Goal: Task Accomplishment & Management: Use online tool/utility

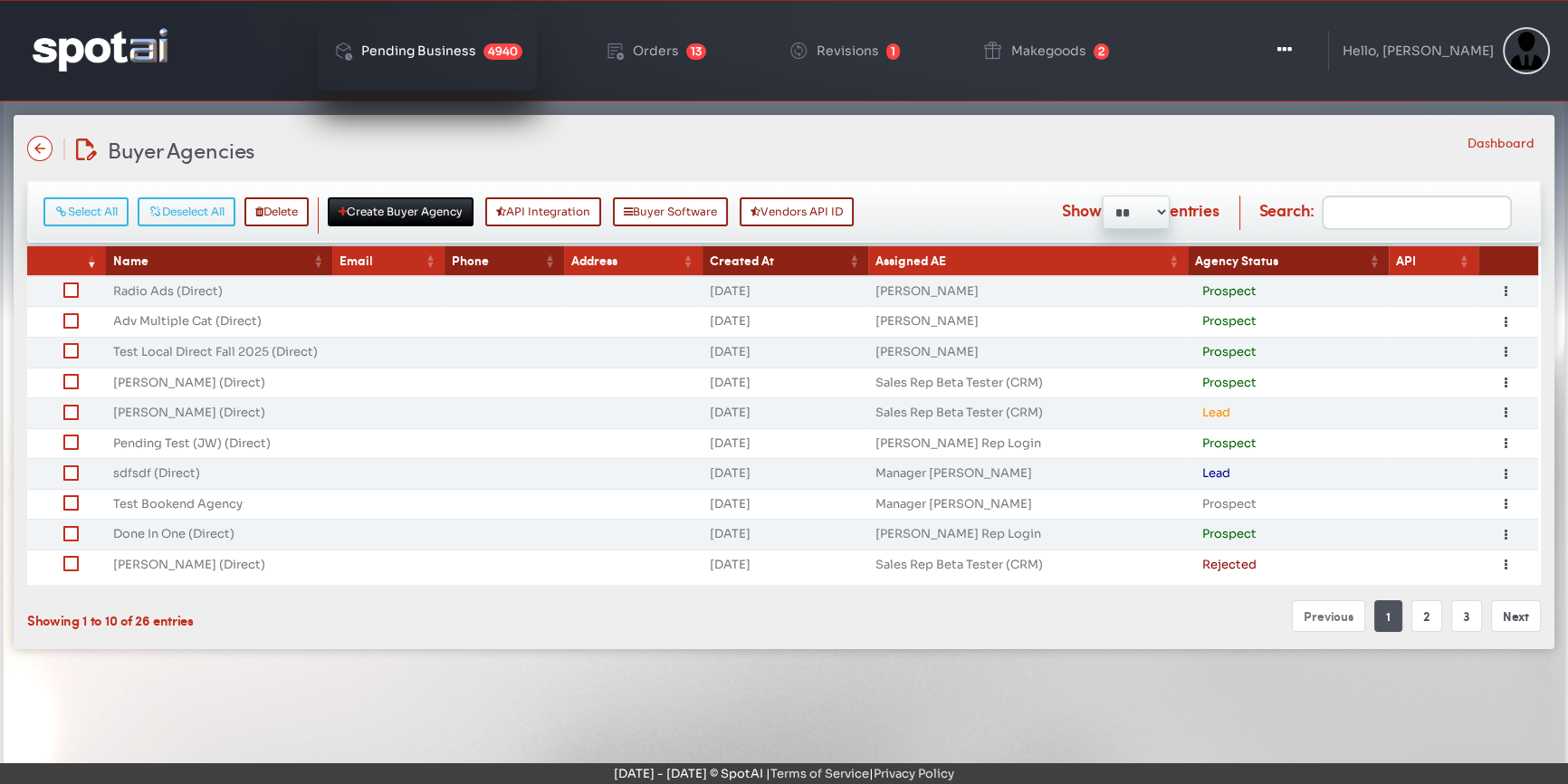
click at [436, 47] on div "Pending Business" at bounding box center [418, 51] width 115 height 13
click at [134, 44] on img at bounding box center [100, 49] width 135 height 42
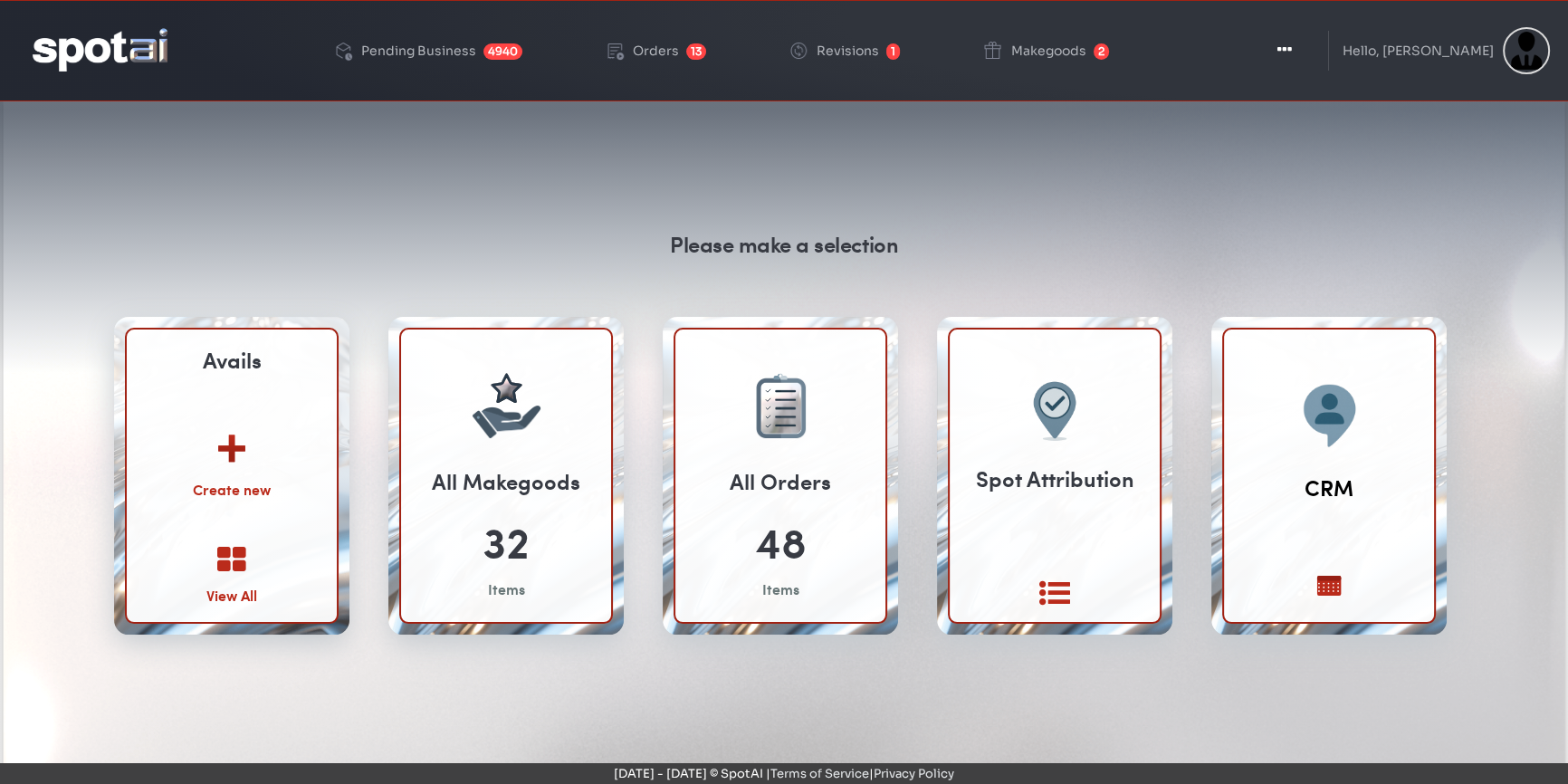
click at [235, 573] on link "View All" at bounding box center [231, 575] width 51 height 61
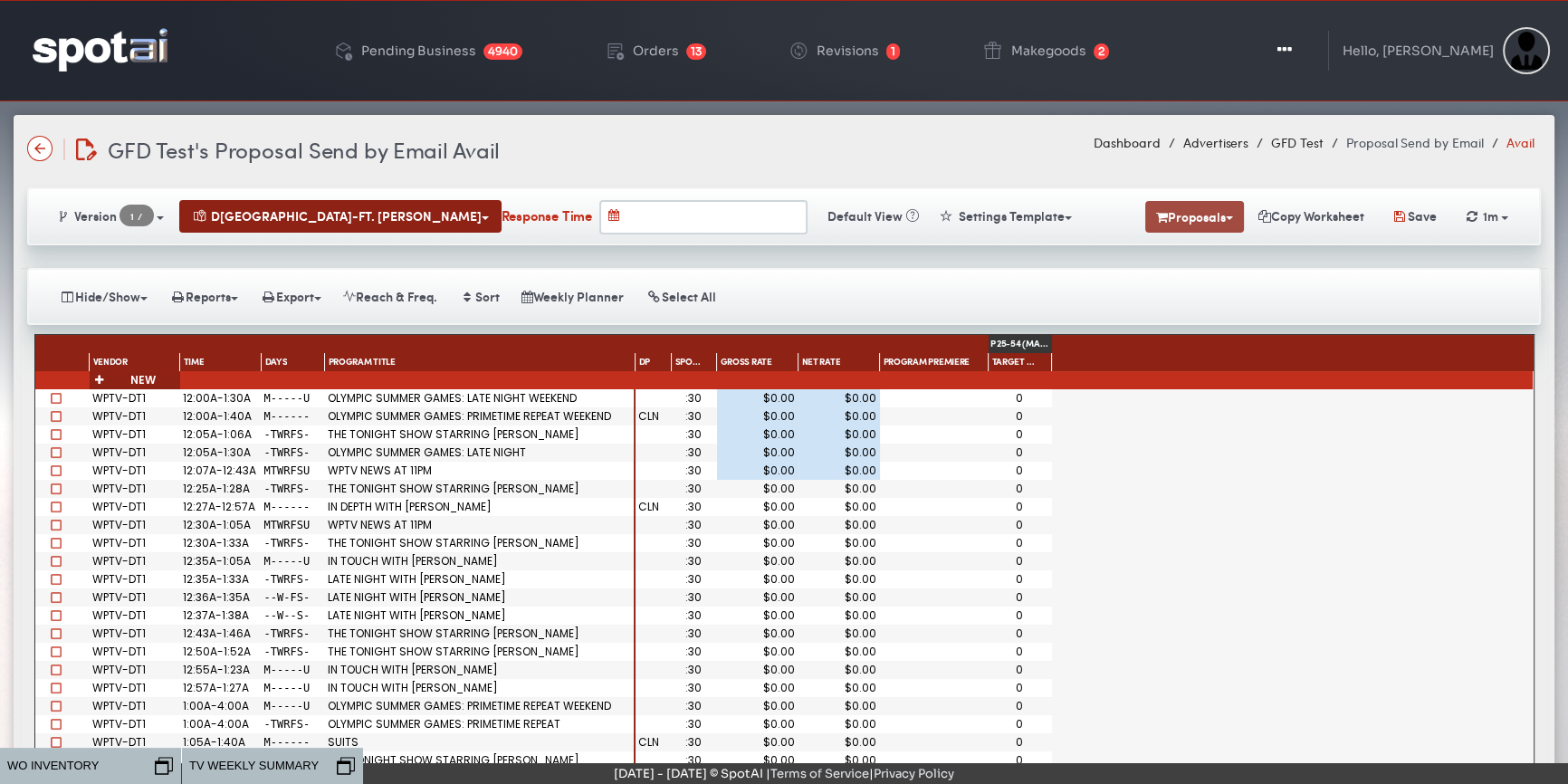
click at [1191, 216] on button "Proposals" at bounding box center [1194, 216] width 98 height 32
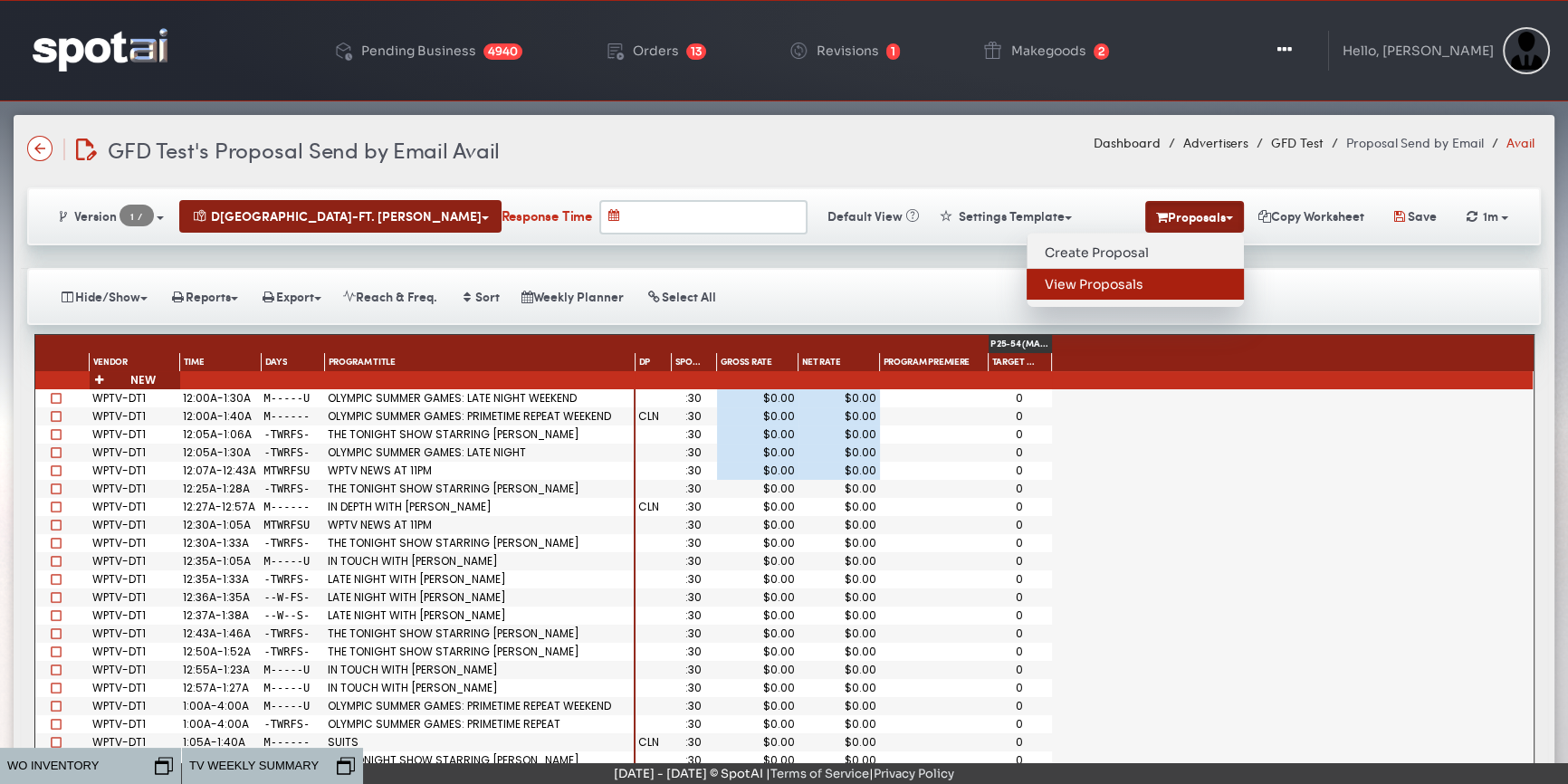
click at [1124, 283] on link "View Proposals" at bounding box center [1136, 284] width 217 height 31
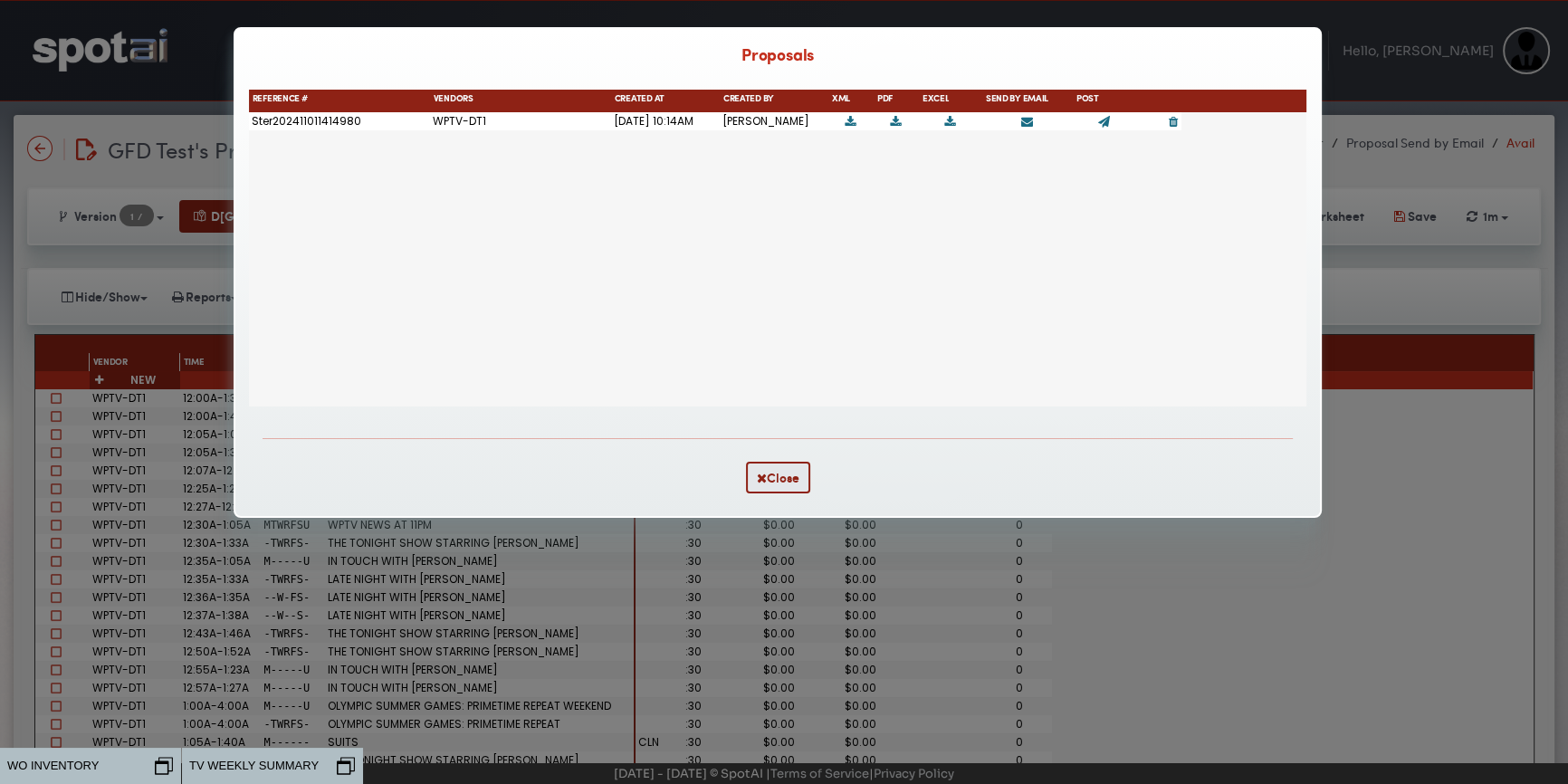
click at [1104, 123] on icon at bounding box center [1104, 122] width 12 height 12
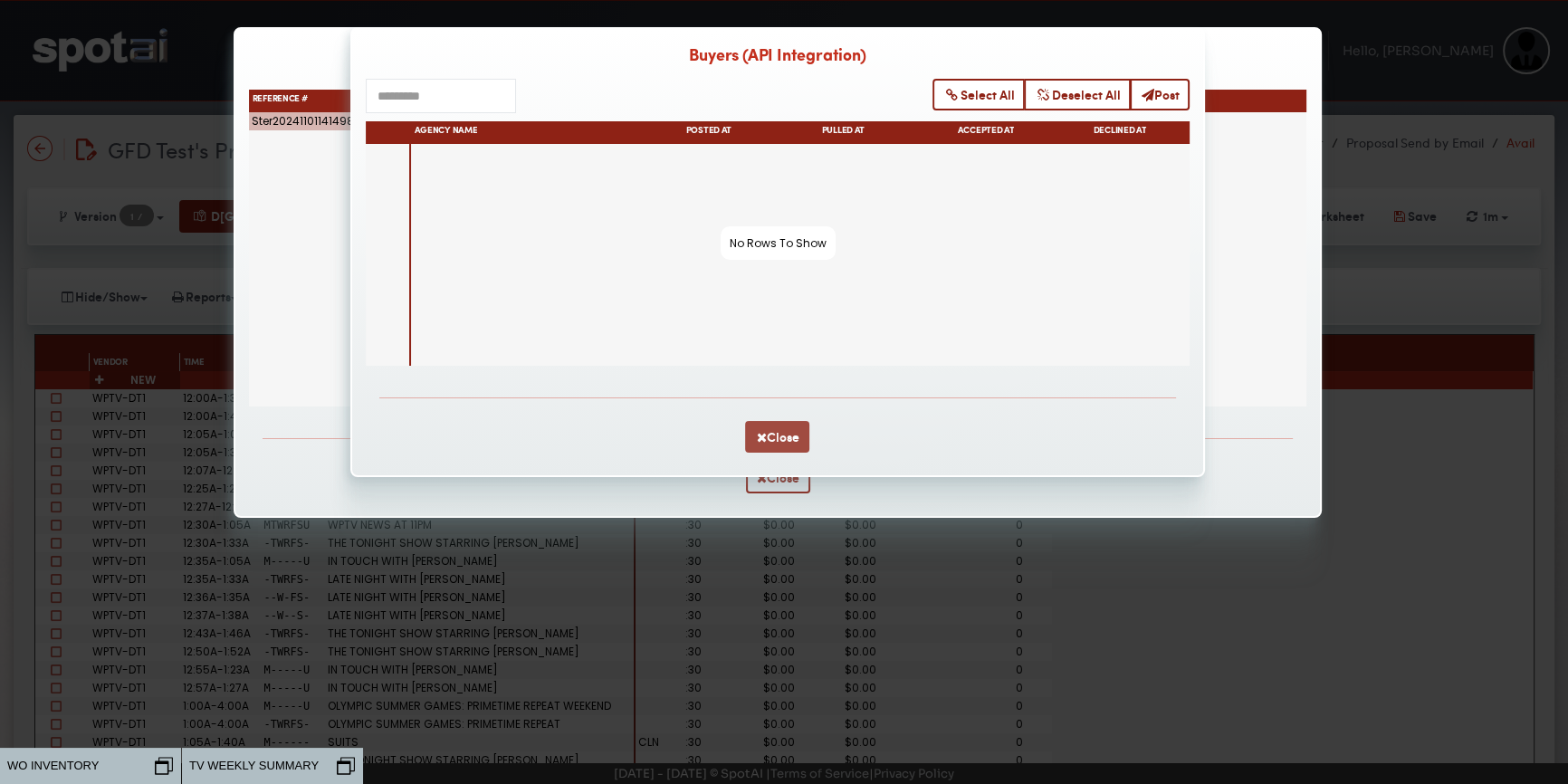
click at [761, 443] on icon "button" at bounding box center [761, 437] width 10 height 13
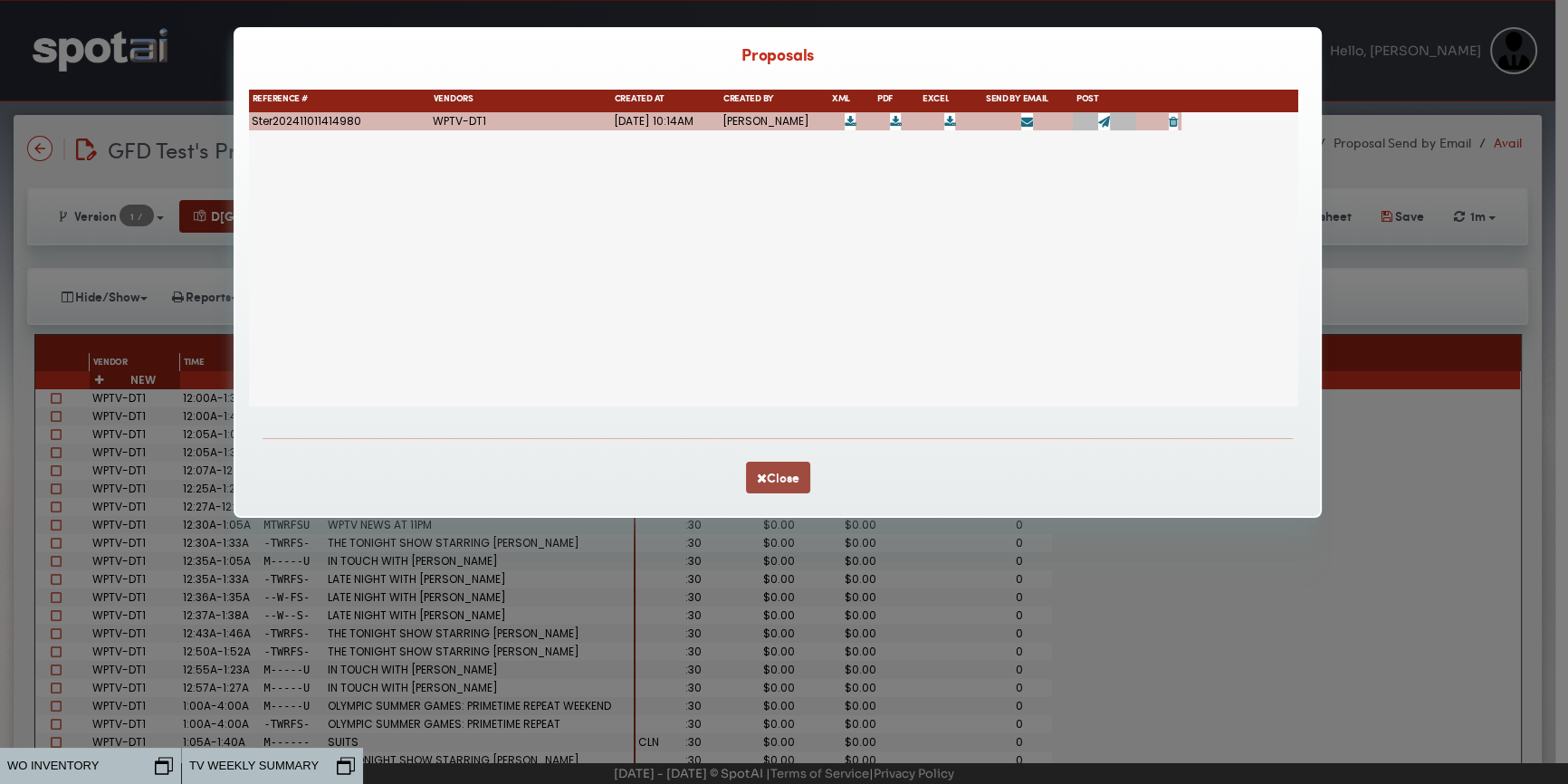
click at [769, 470] on button "Close" at bounding box center [778, 478] width 65 height 32
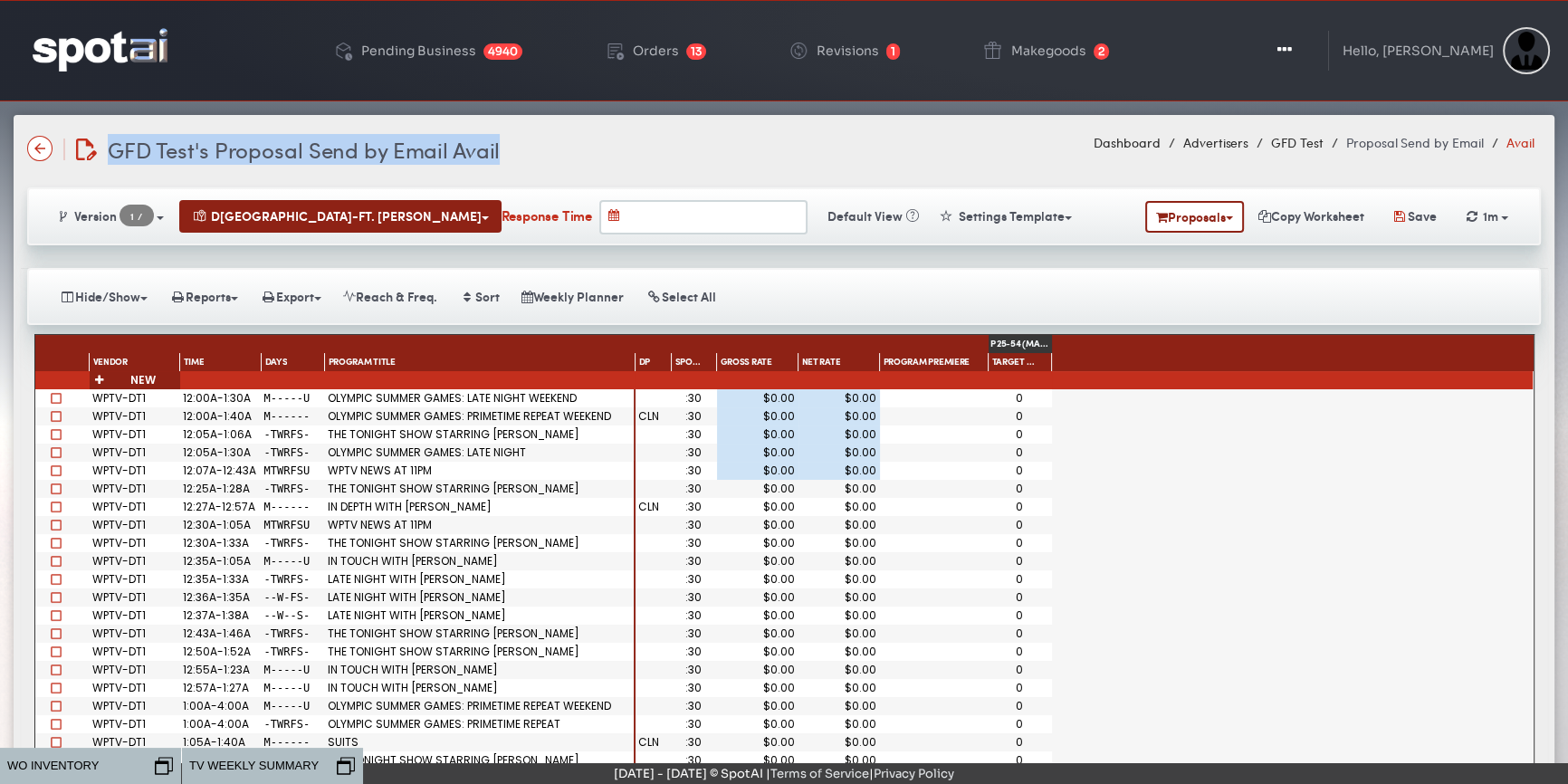
drag, startPoint x: 527, startPoint y: 153, endPoint x: 114, endPoint y: 144, distance: 413.1
click at [114, 144] on div "GFD Test's Proposal Send by Email Avail GFD Test's Proposal Send by Email Avail…" at bounding box center [784, 149] width 1514 height 32
click at [560, 151] on div "GFD Test's Proposal Send by Email Avail GFD Test's Proposal Send by Email Avail…" at bounding box center [784, 149] width 1514 height 32
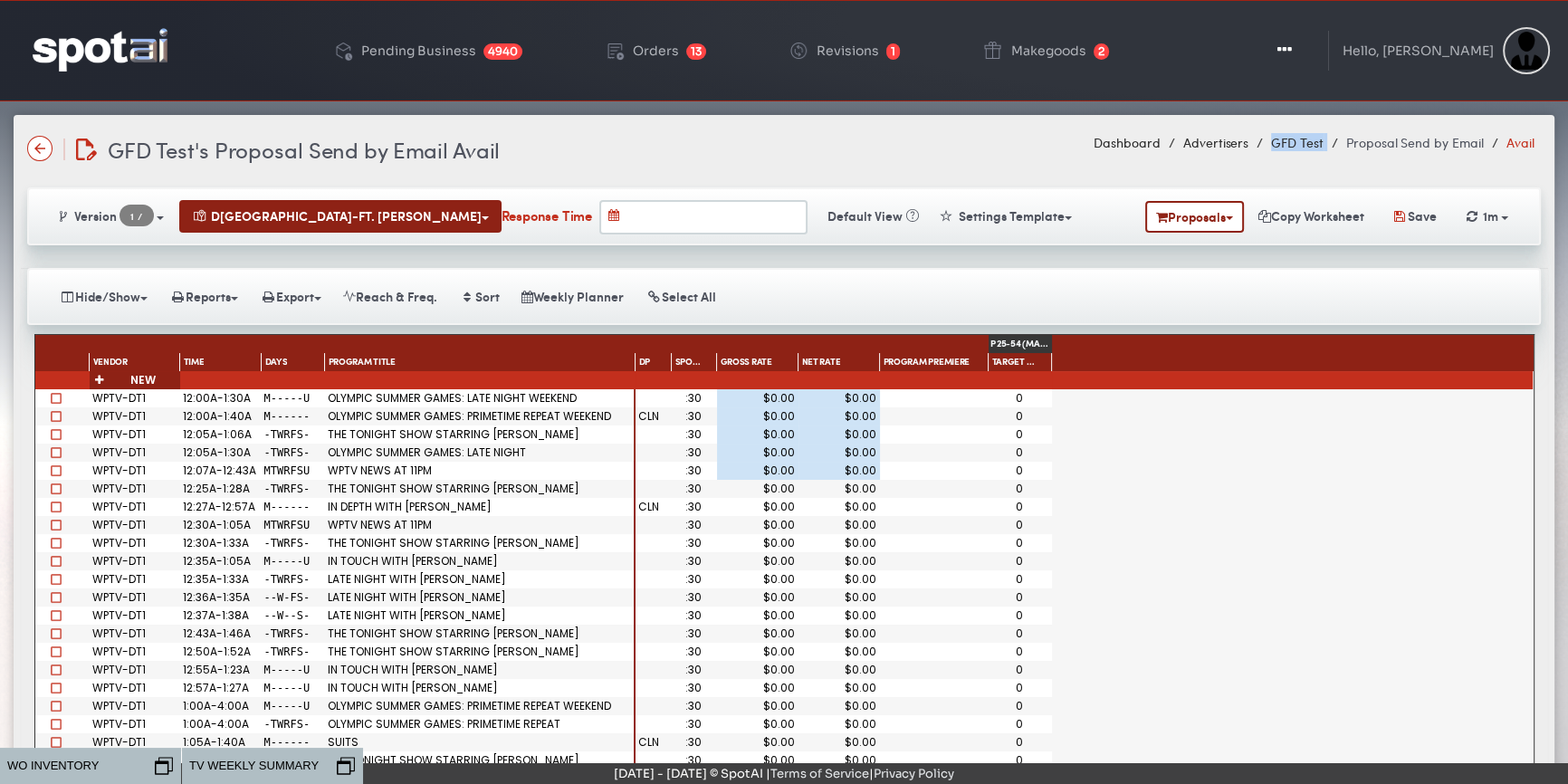
copy ol "GFD Test"
drag, startPoint x: 1331, startPoint y: 140, endPoint x: 1268, endPoint y: 148, distance: 63.5
click at [1268, 148] on ol "Dashboard Advertisers GFD Test Proposal Send by Email Avail" at bounding box center [1314, 141] width 441 height 18
click at [1185, 208] on button "Proposals" at bounding box center [1194, 216] width 98 height 32
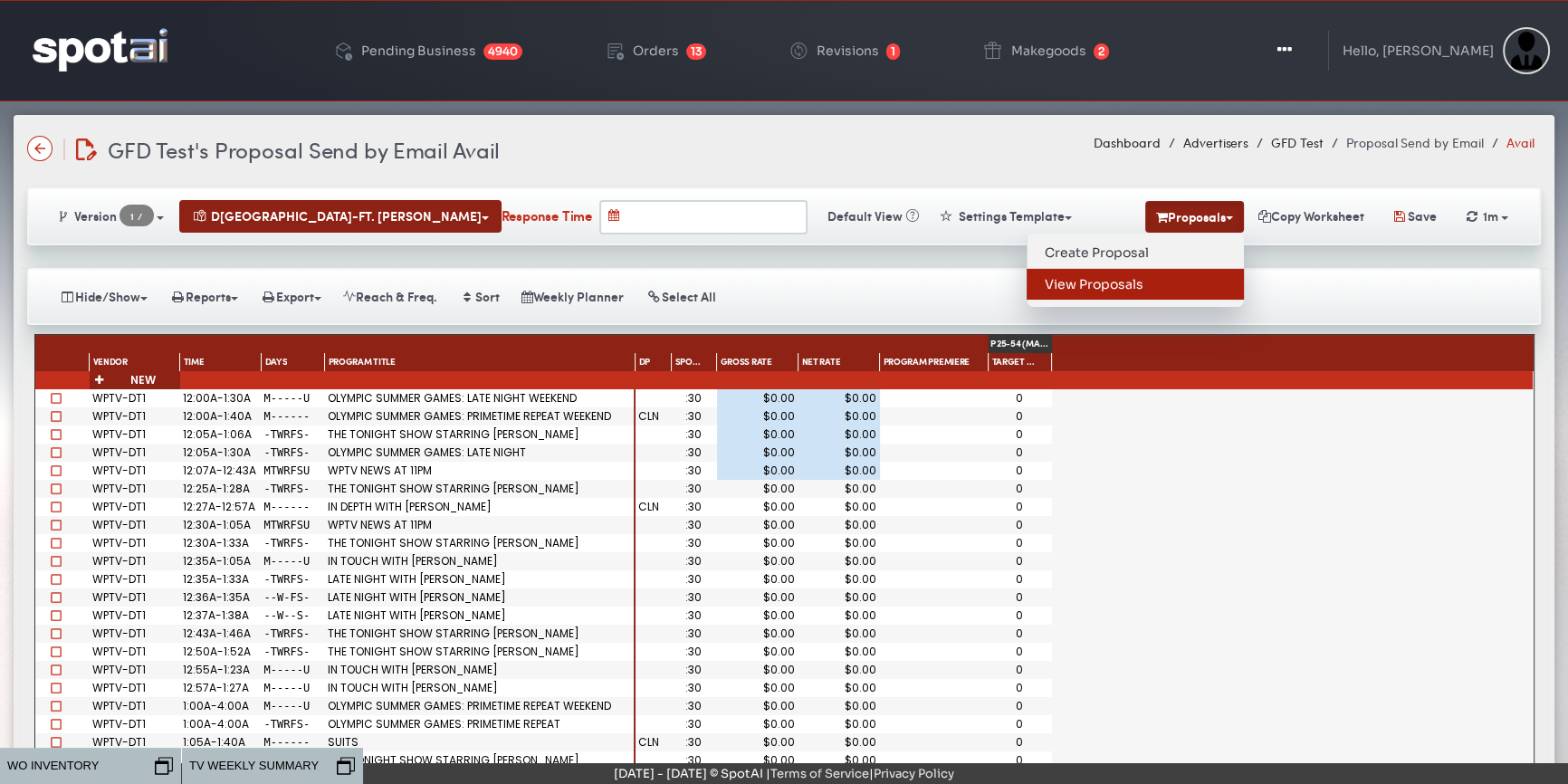
click at [1157, 281] on link "View Proposals" at bounding box center [1136, 284] width 217 height 31
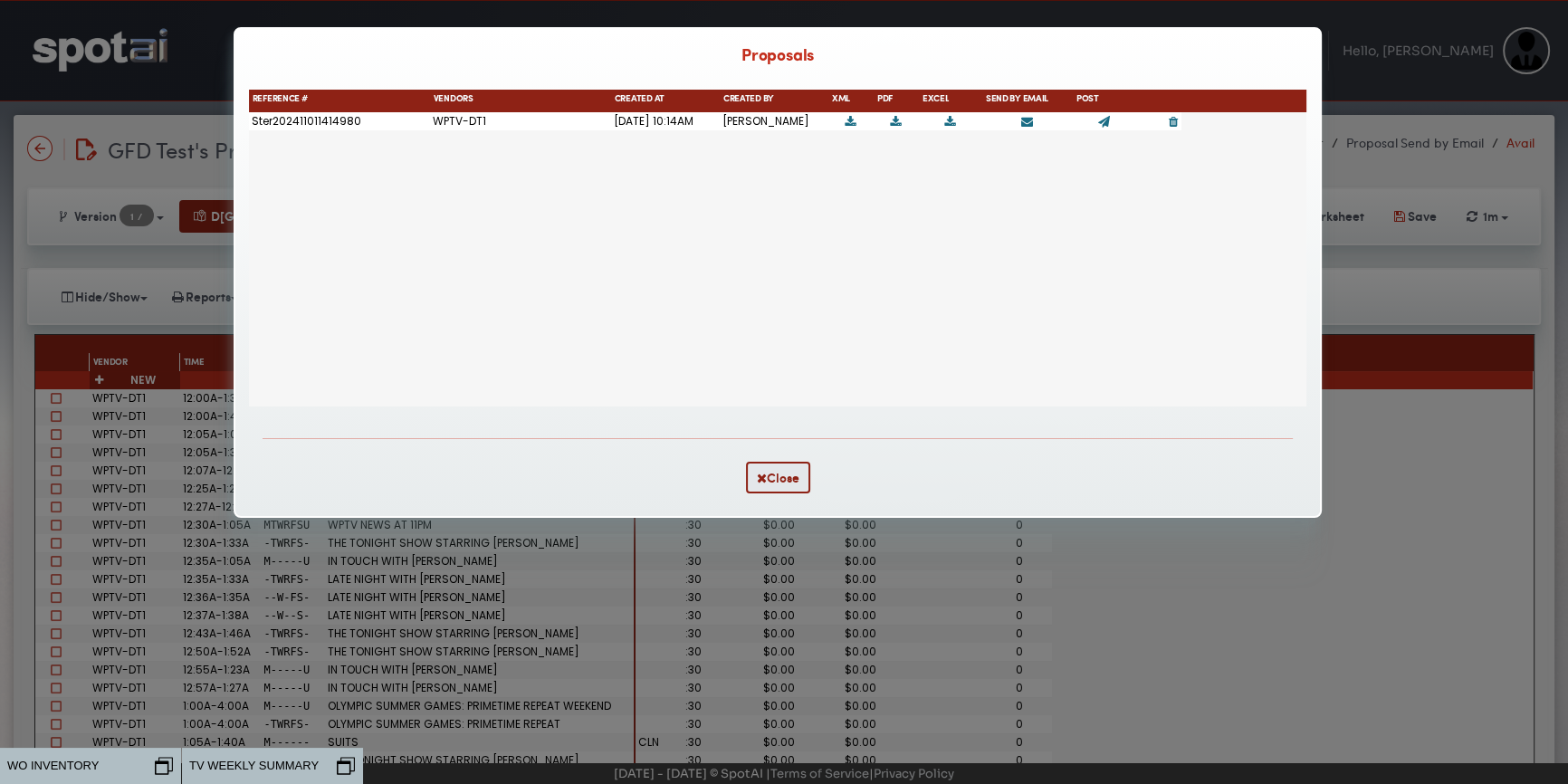
click at [1109, 118] on link at bounding box center [1104, 122] width 12 height 17
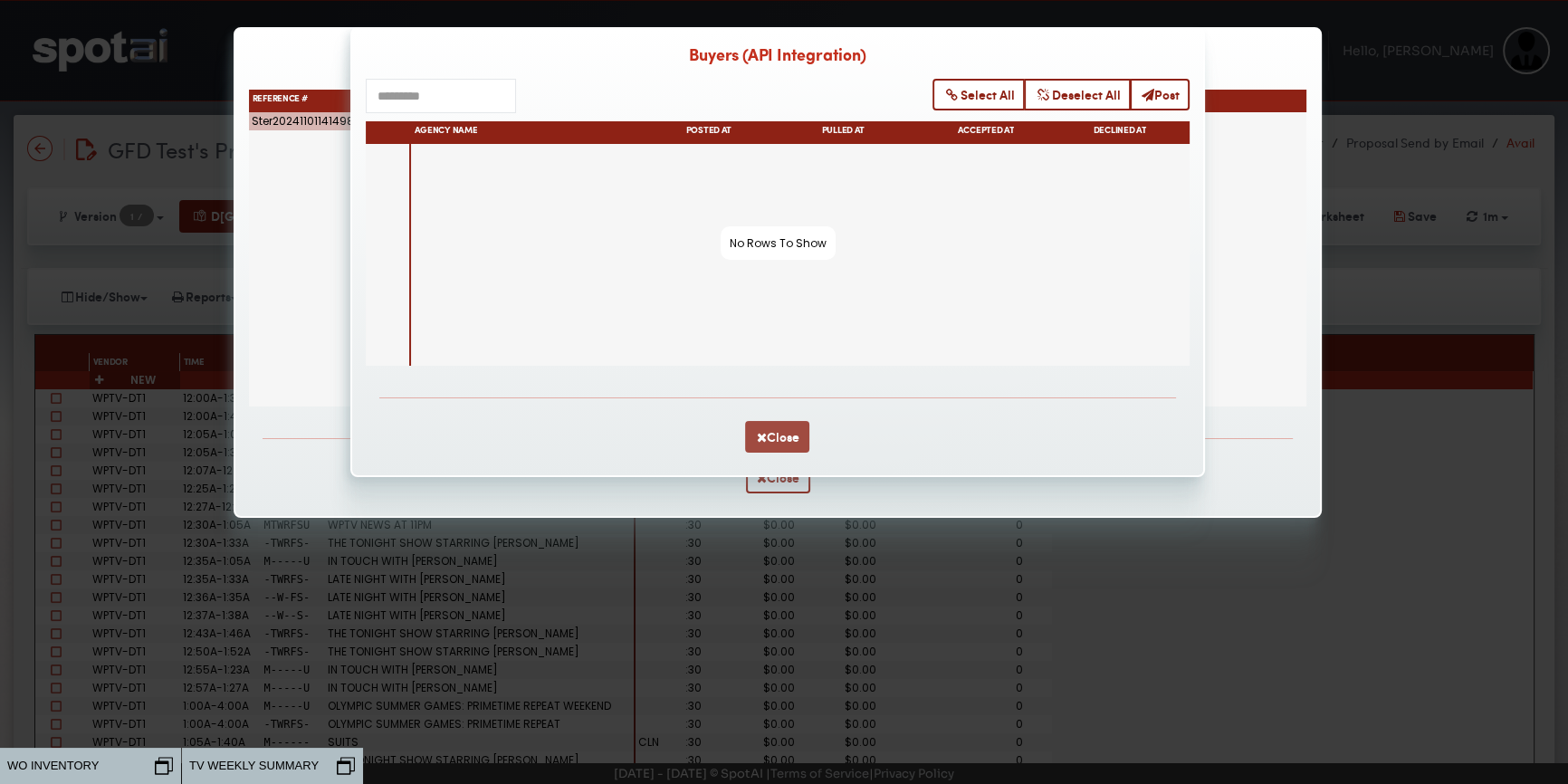
click at [785, 433] on button "Close" at bounding box center [777, 436] width 65 height 32
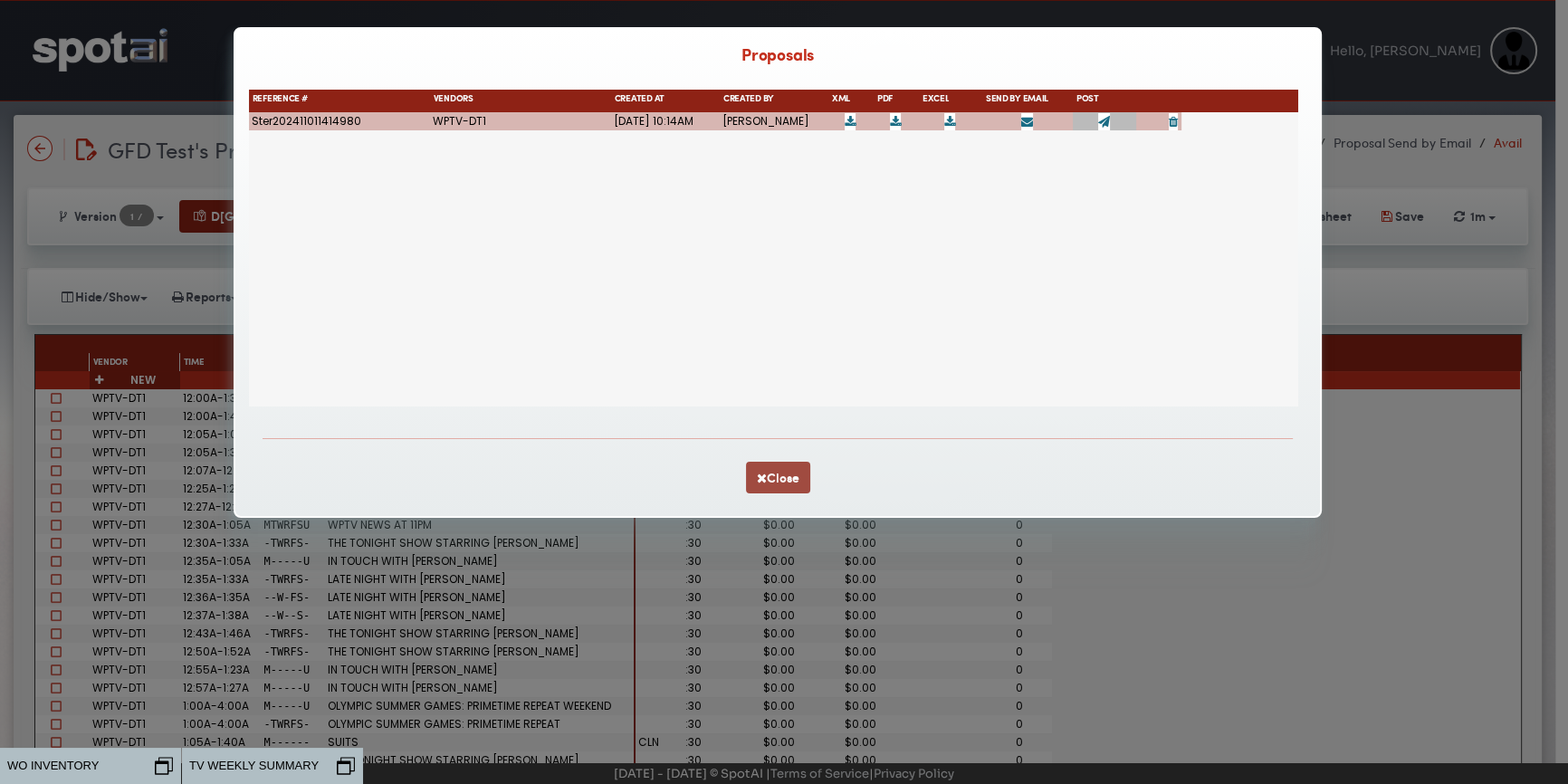
drag, startPoint x: 777, startPoint y: 484, endPoint x: 683, endPoint y: 370, distance: 147.8
click at [690, 379] on div "Proposals Drag here to set row groups Drag here to set column labels Reference …" at bounding box center [778, 273] width 1089 height 491
click at [684, 348] on div "WPTV-DT1 Nov 01, 2024 10:14AM Yidi Bello Ster202411011414980" at bounding box center [774, 259] width 1050 height 294
click at [1102, 123] on icon at bounding box center [1104, 122] width 12 height 12
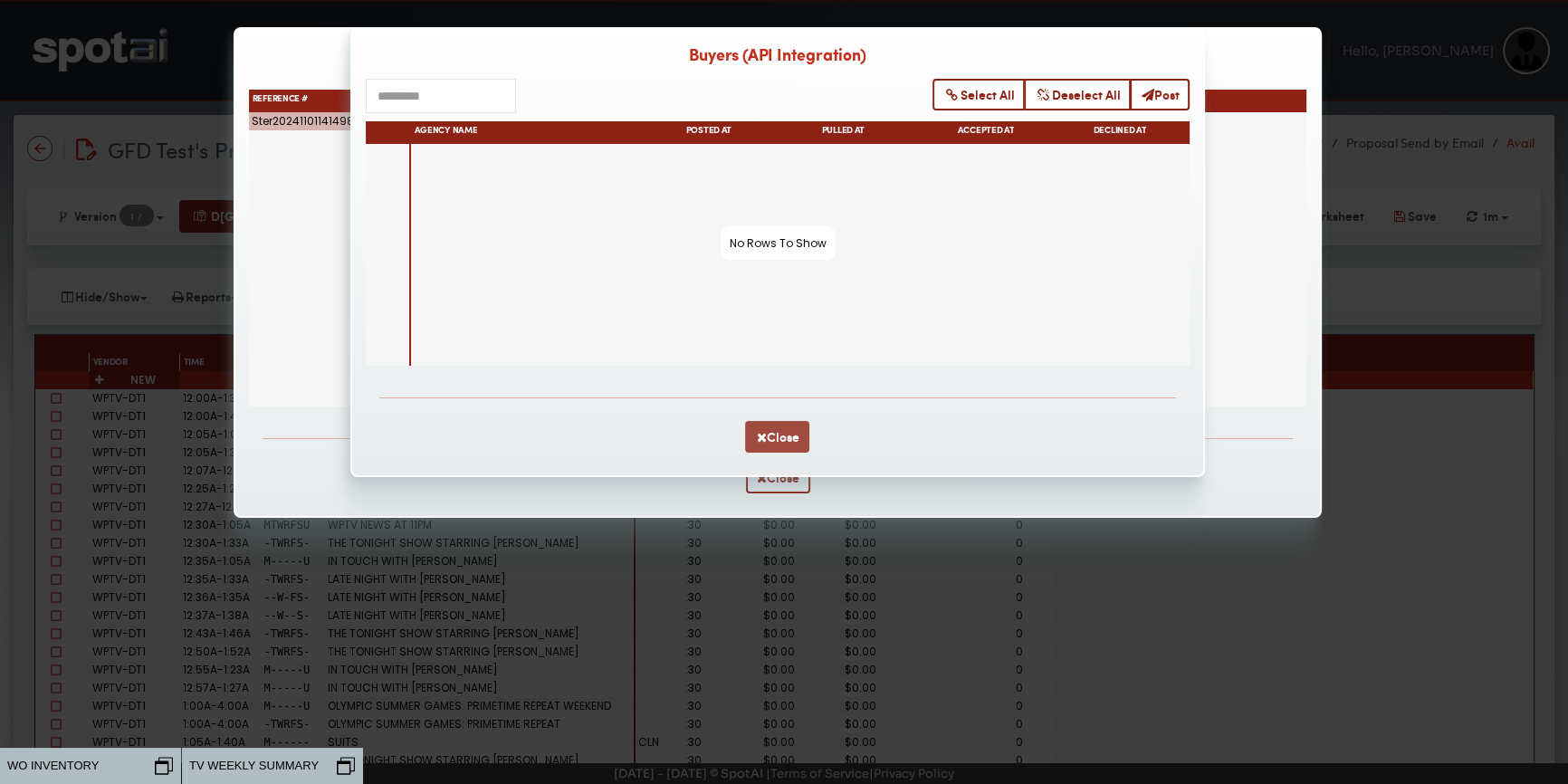
click at [784, 436] on button "Close" at bounding box center [777, 436] width 65 height 32
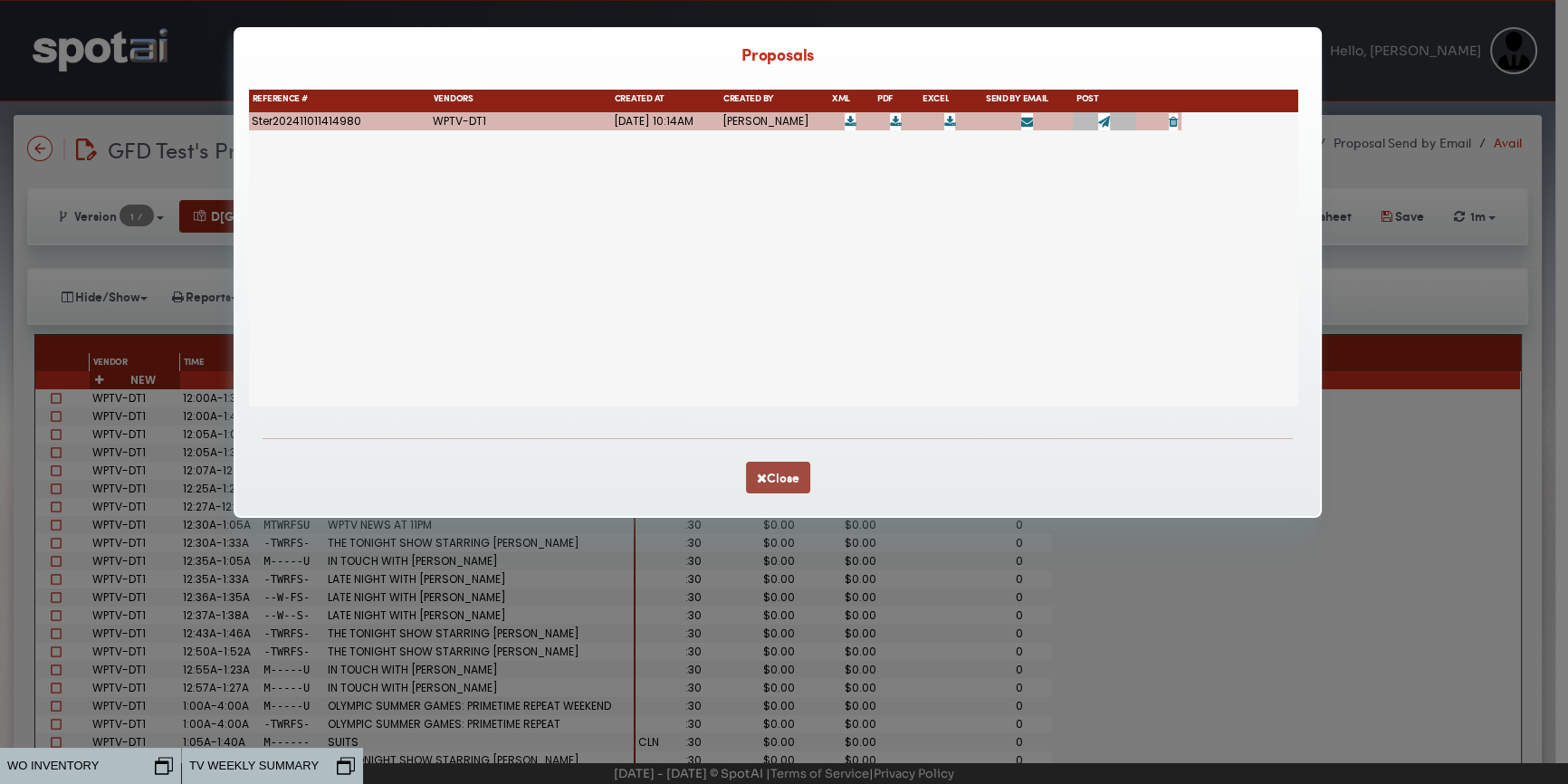
click at [780, 479] on button "Close" at bounding box center [778, 478] width 65 height 32
